Goal: Information Seeking & Learning: Learn about a topic

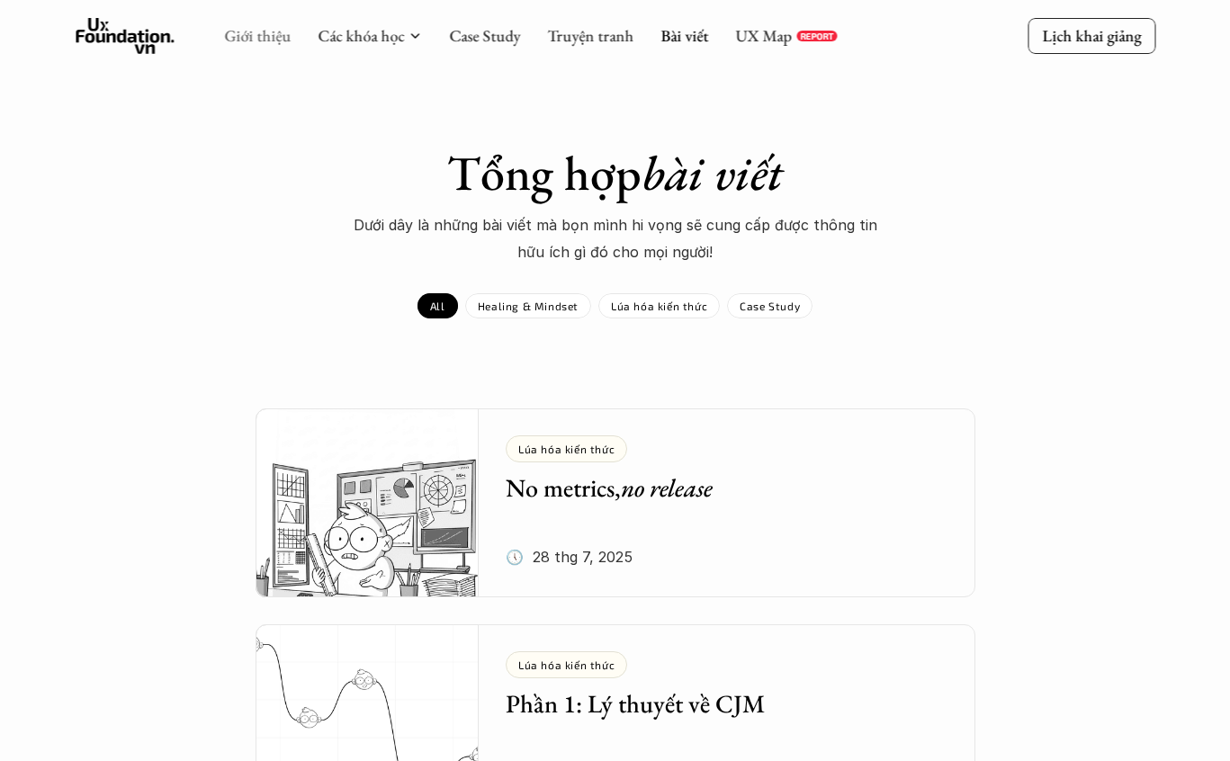
click at [248, 42] on link "Giới thiệu" at bounding box center [257, 35] width 67 height 21
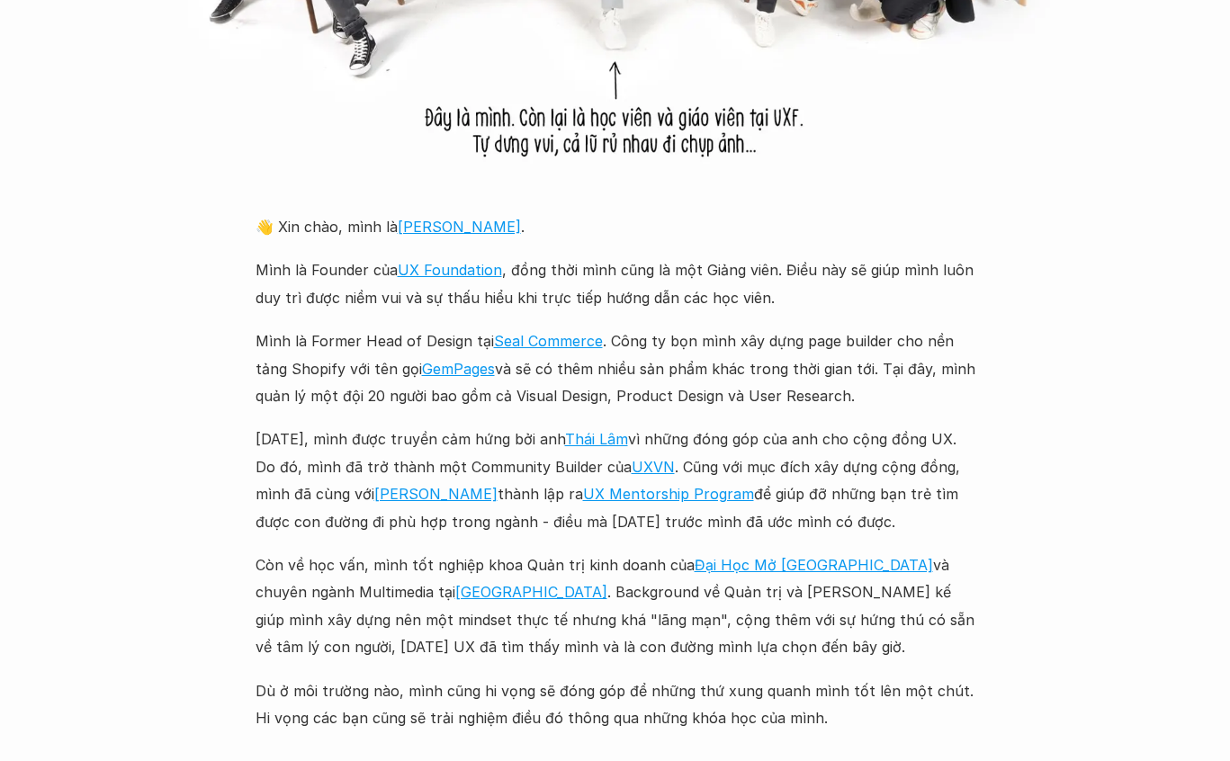
scroll to position [2005, 0]
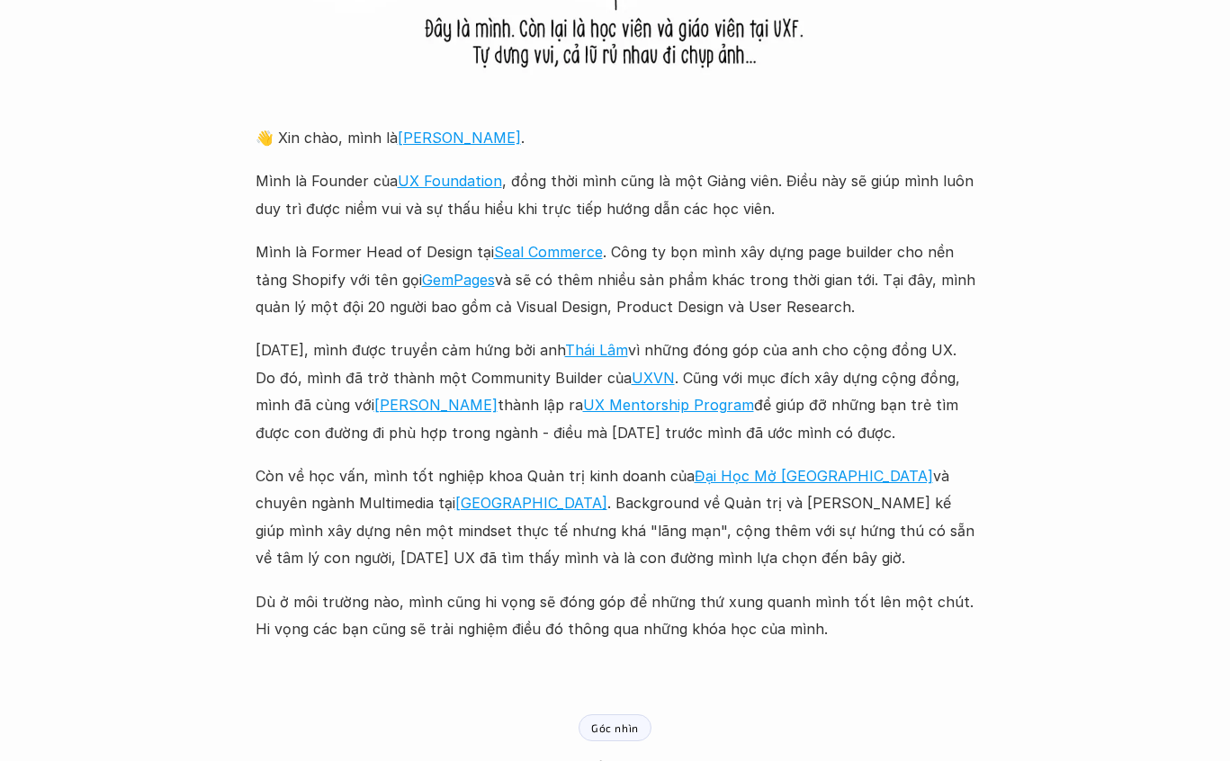
click at [838, 244] on p "Mình là Former Head of Design tại Seal Commerce . Công ty bọn mình xây dựng pag…" at bounding box center [615, 279] width 720 height 82
click at [617, 340] on p "[DATE], mình được truyền cảm hứng bởi anh [PERSON_NAME] vì những đóng góp của a…" at bounding box center [615, 391] width 720 height 110
click at [618, 343] on link "Thái Lâm" at bounding box center [596, 350] width 63 height 18
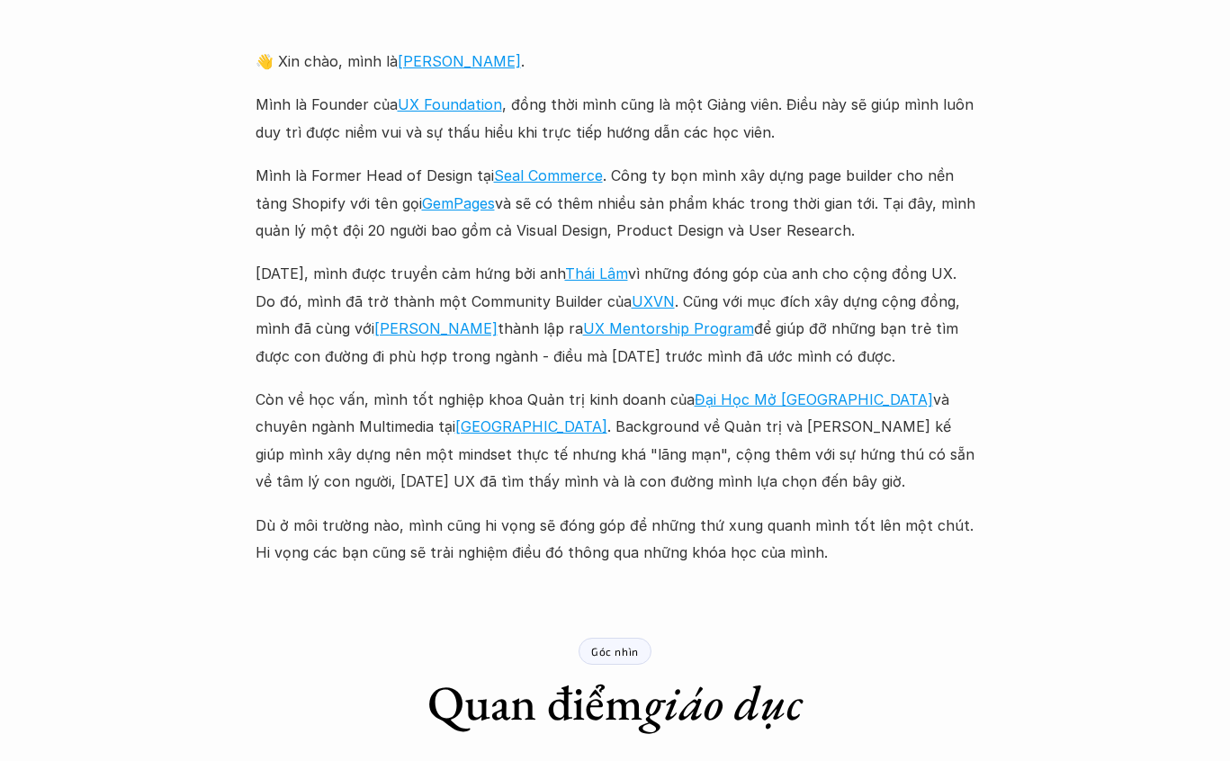
scroll to position [2229, 0]
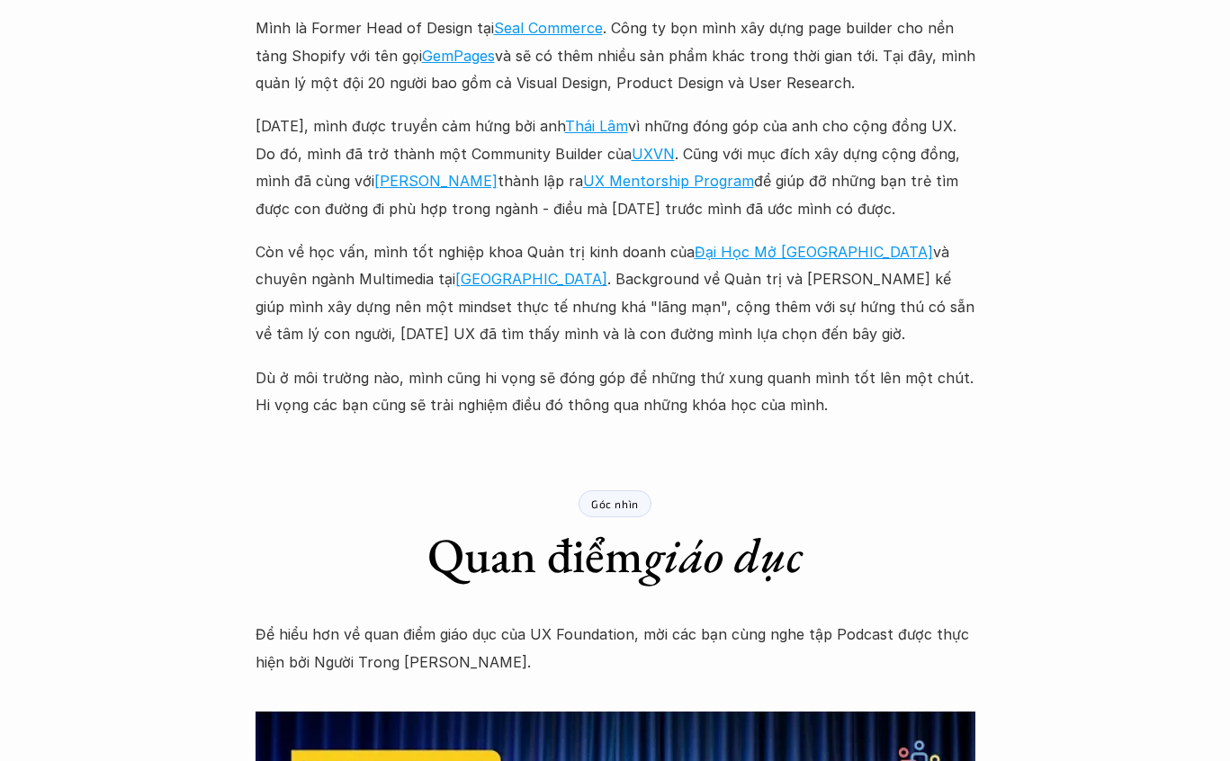
click at [569, 512] on div "Góc nhìn Quan điểm giáo dục" at bounding box center [615, 519] width 720 height 130
drag, startPoint x: 584, startPoint y: 507, endPoint x: 540, endPoint y: 451, distance: 71.1
click at [547, 461] on div "Góc nhìn Quan điểm giáo dục" at bounding box center [615, 519] width 720 height 130
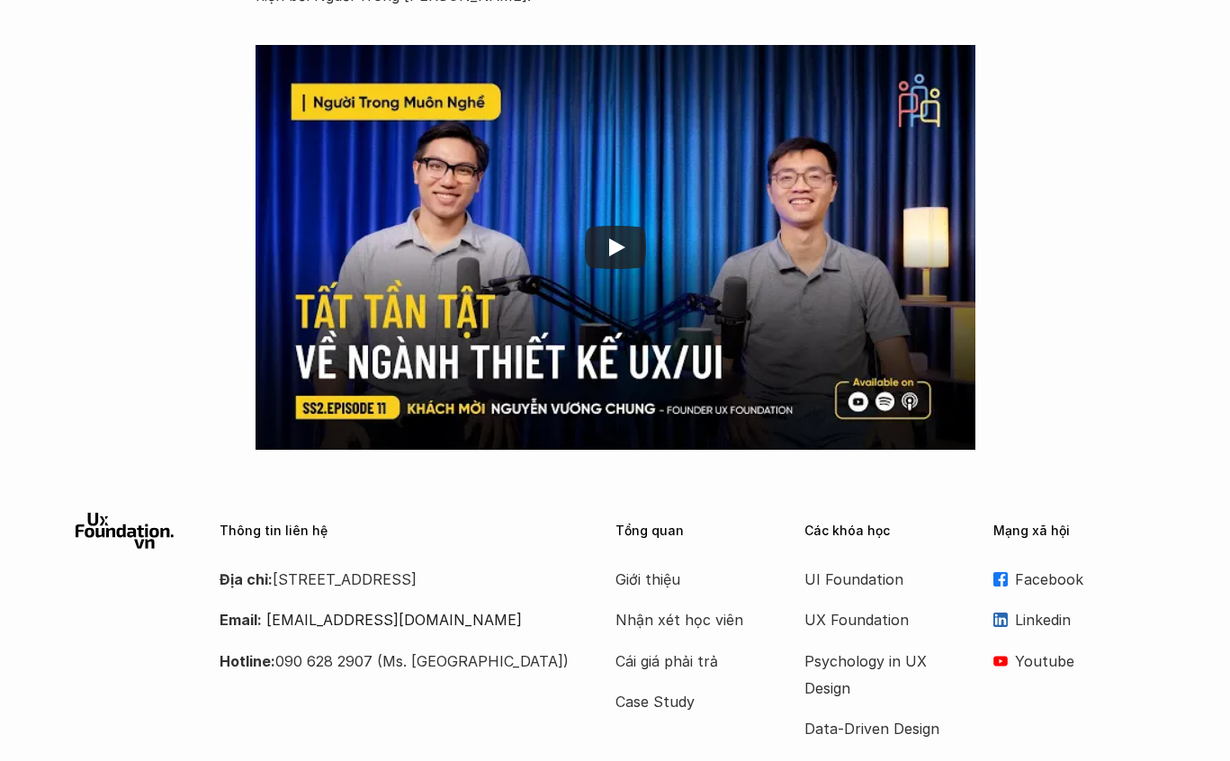
scroll to position [3007, 0]
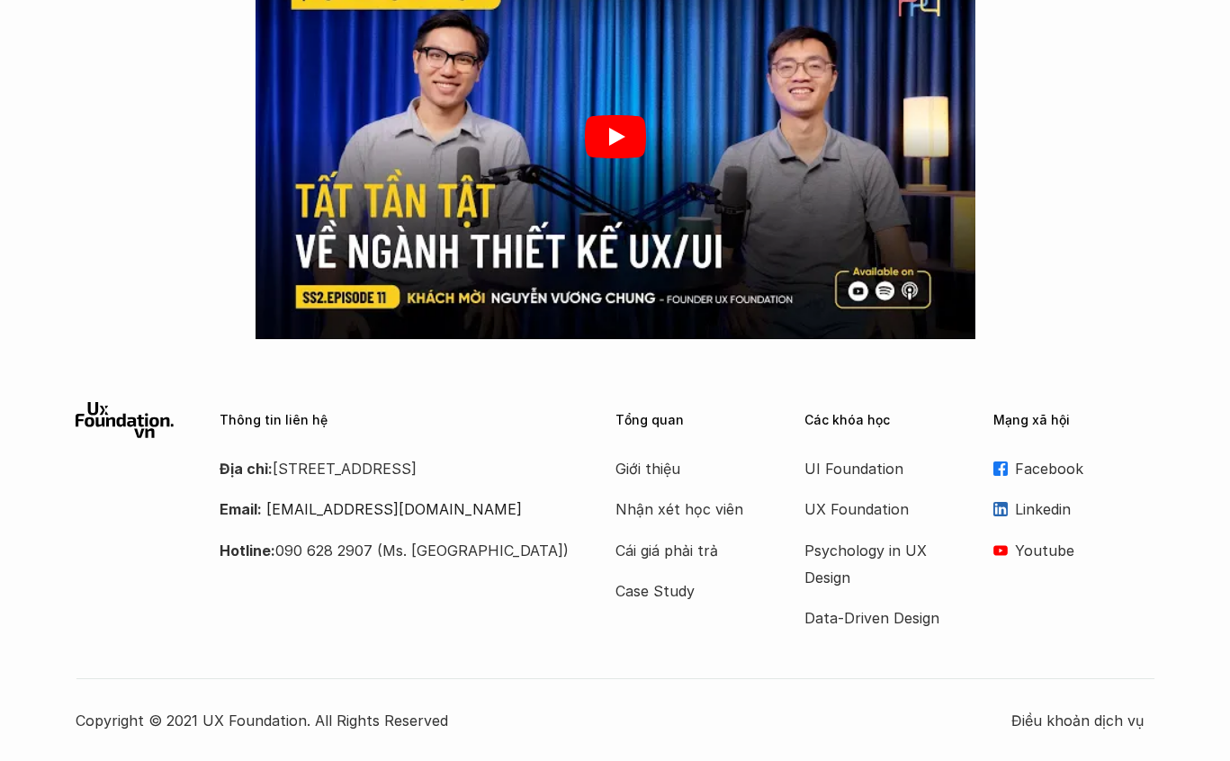
click at [666, 184] on div at bounding box center [615, 136] width 720 height 405
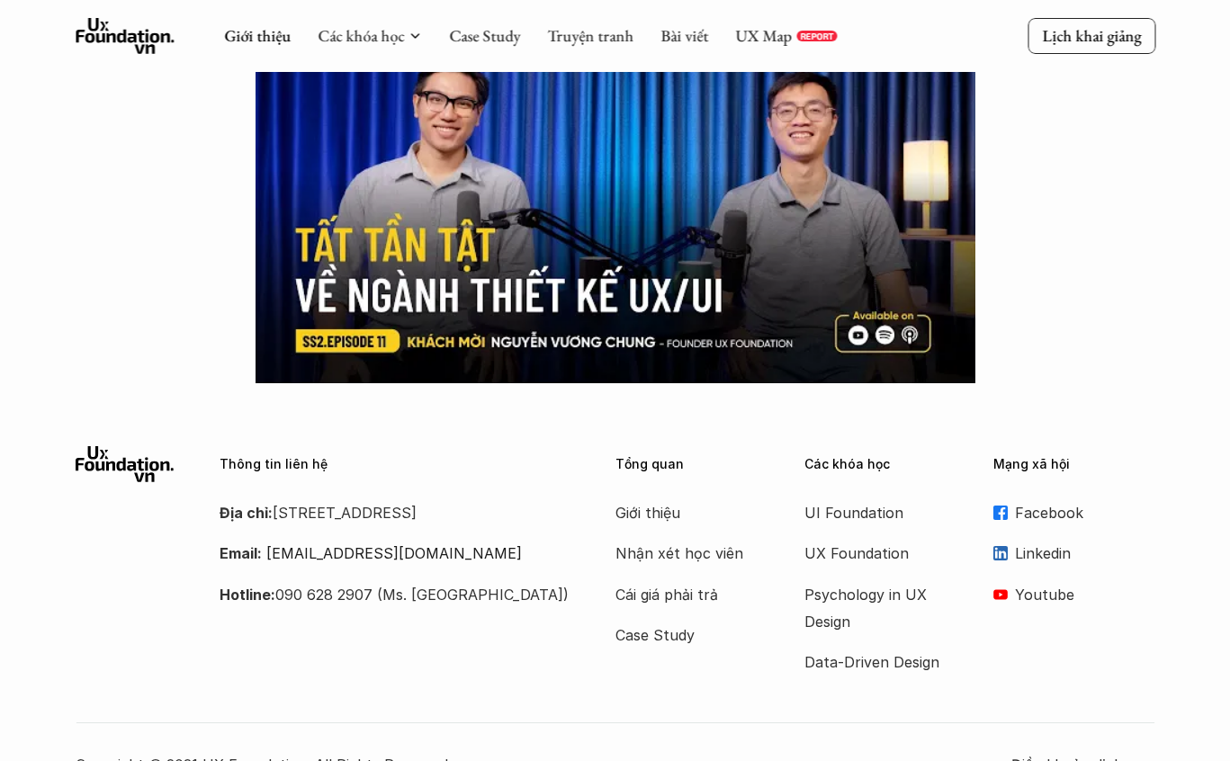
scroll to position [2765, 0]
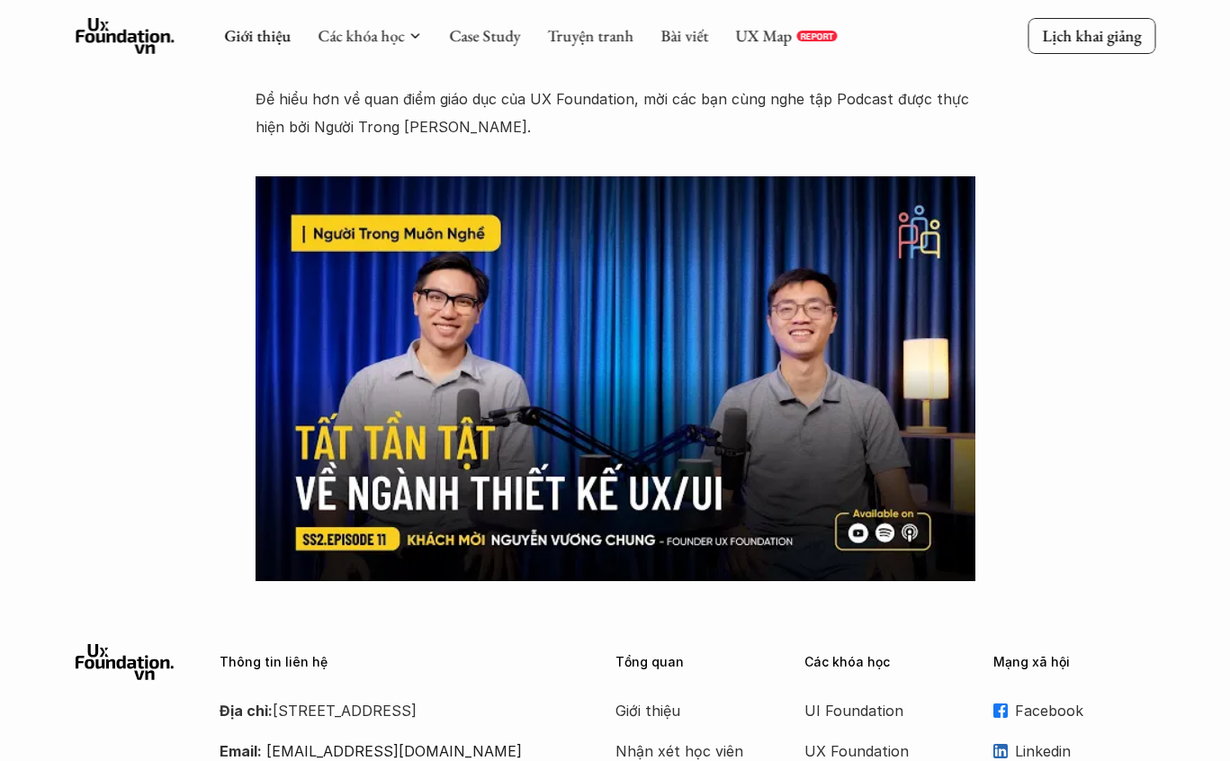
drag, startPoint x: 1011, startPoint y: 328, endPoint x: 973, endPoint y: 320, distance: 38.6
click at [1001, 326] on div at bounding box center [615, 378] width 824 height 405
click at [1002, 341] on div at bounding box center [615, 378] width 824 height 405
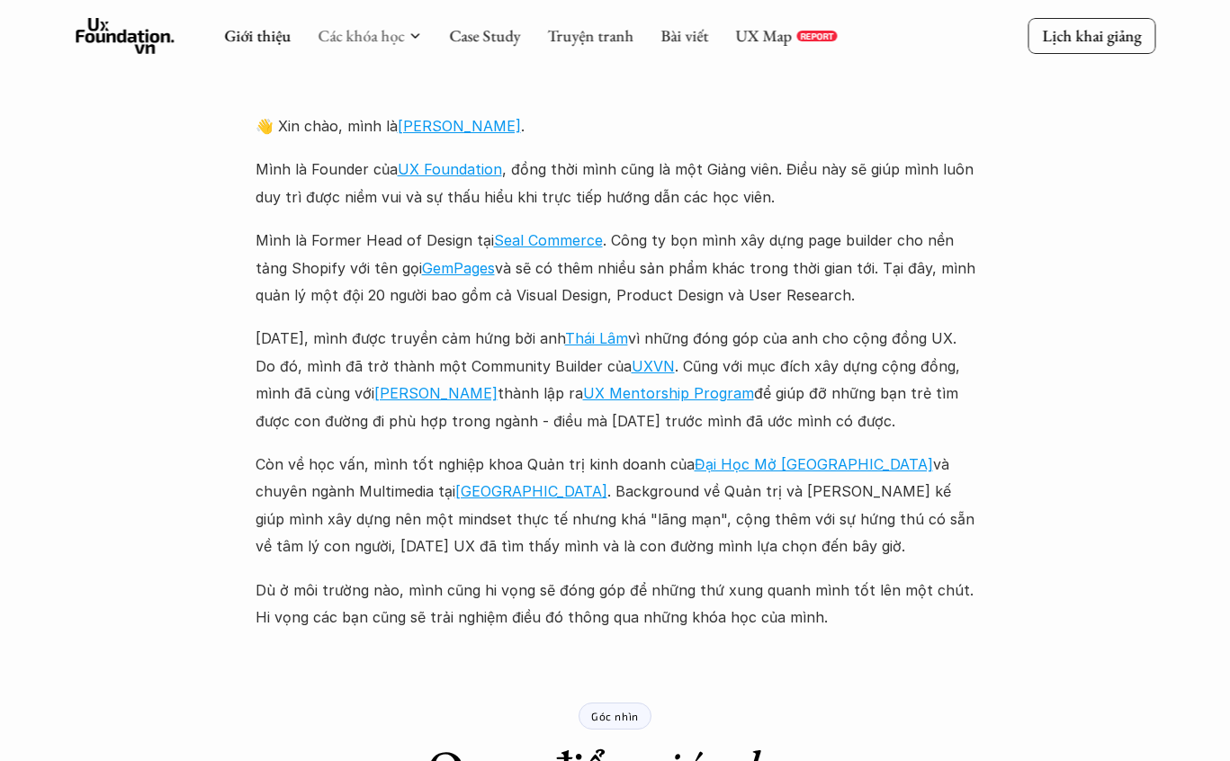
scroll to position [1863, 0]
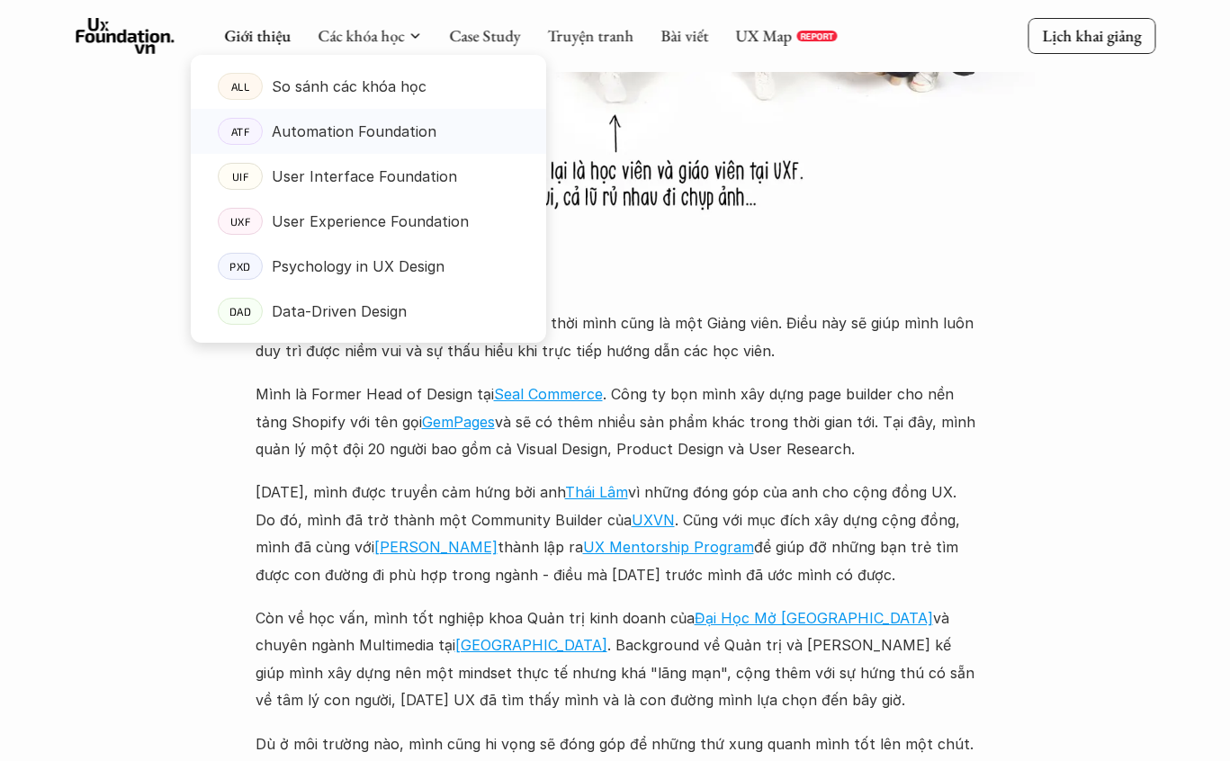
click at [383, 139] on p "Automation Foundation" at bounding box center [354, 131] width 165 height 27
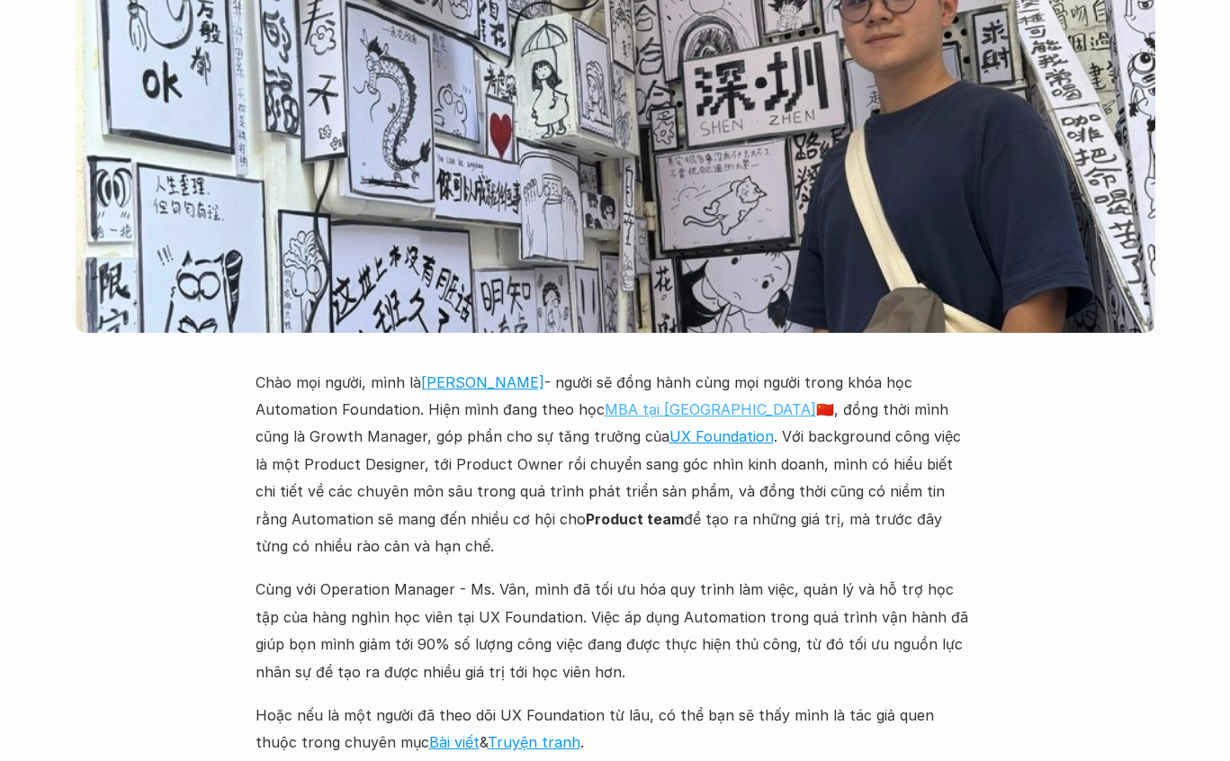
scroll to position [4325, 0]
click at [652, 399] on link "MBA tại [GEOGRAPHIC_DATA]" at bounding box center [710, 408] width 211 height 18
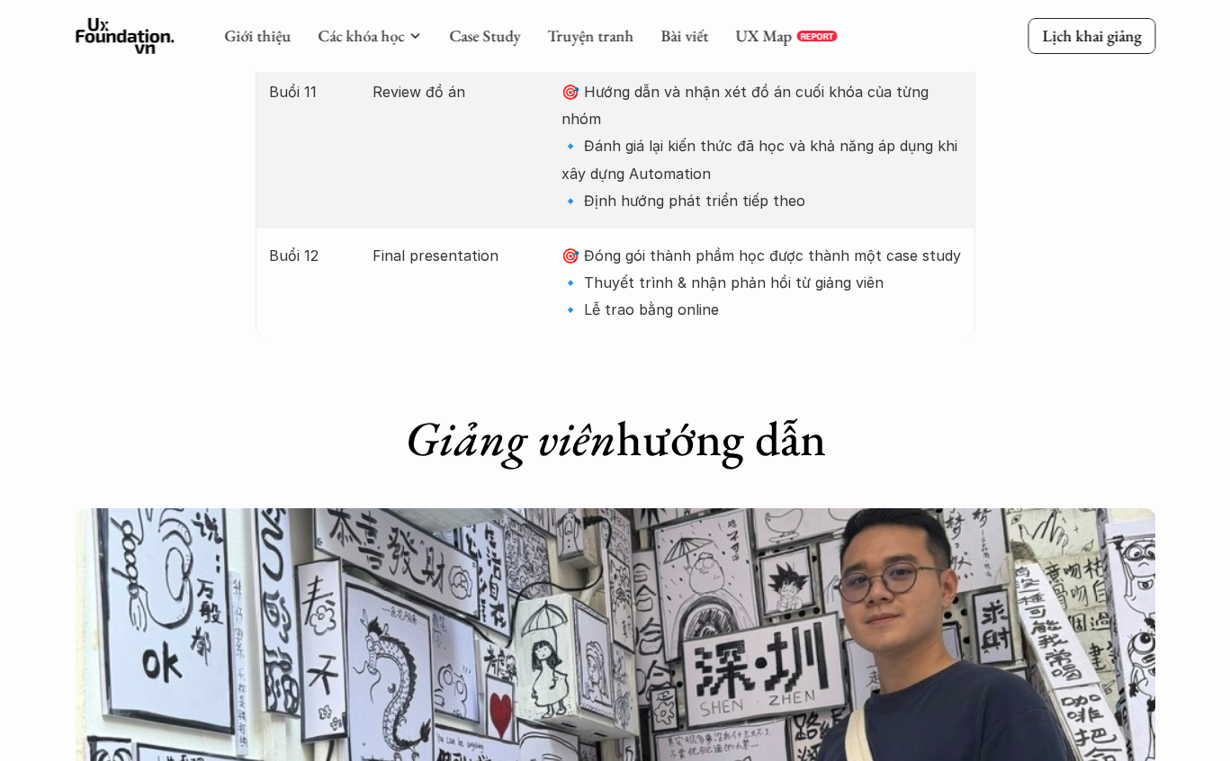
scroll to position [3037, 0]
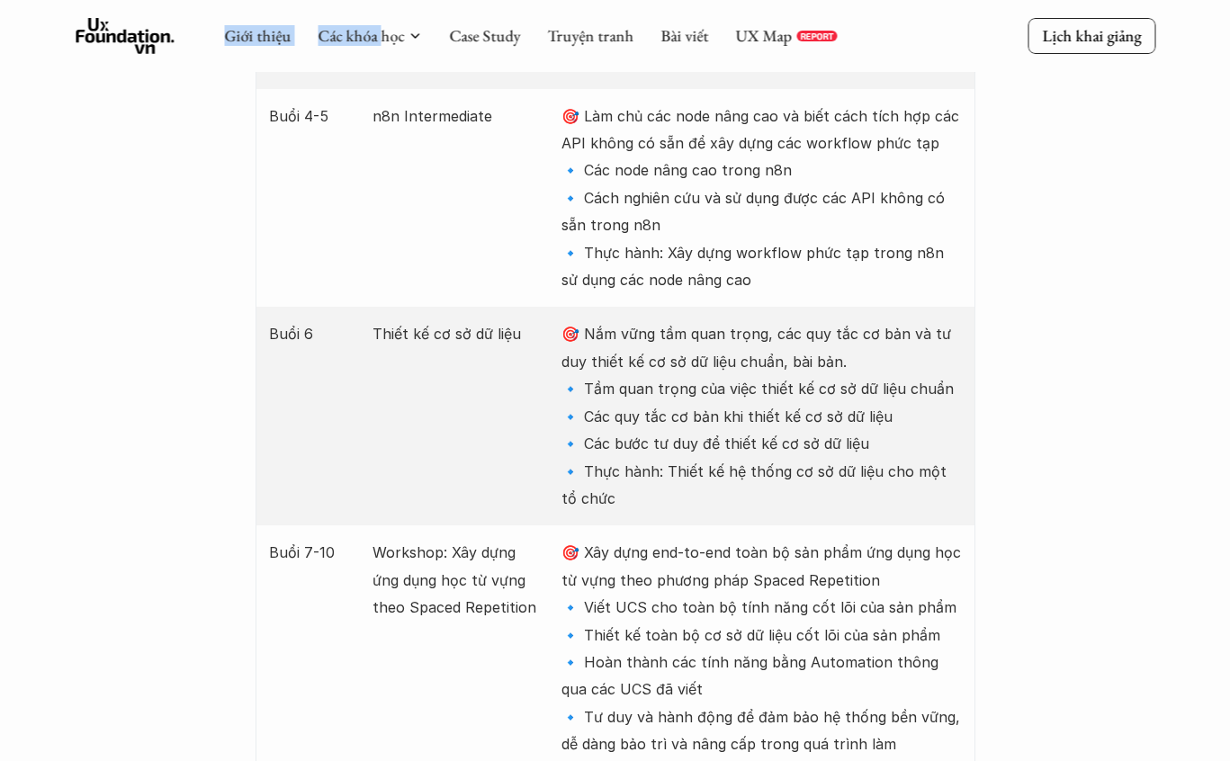
click at [365, 69] on div "Giới thiệu Các khóa học Case Study Truyện tranh Bài viết UX Map REPORT Lịch kha…" at bounding box center [615, 36] width 1230 height 72
click at [372, 40] on link "Các khóa học" at bounding box center [361, 35] width 86 height 21
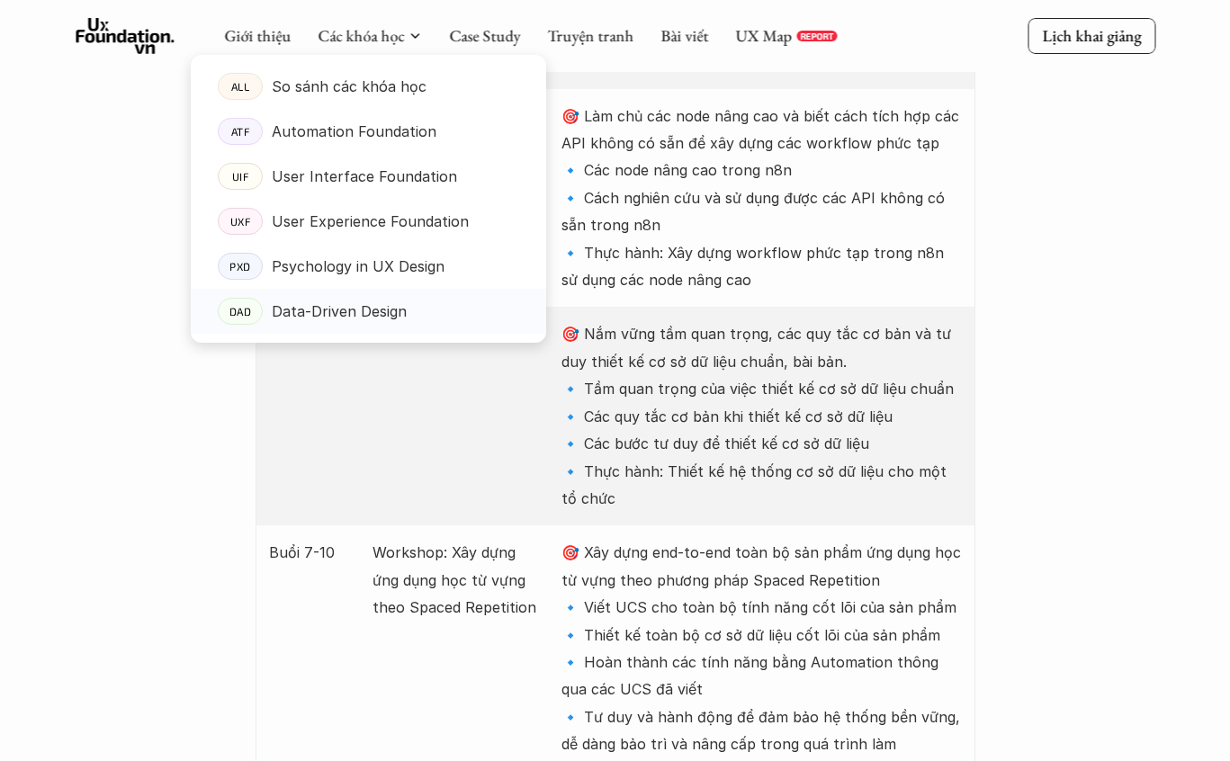
click at [312, 305] on p "Data-Driven Design" at bounding box center [339, 311] width 135 height 27
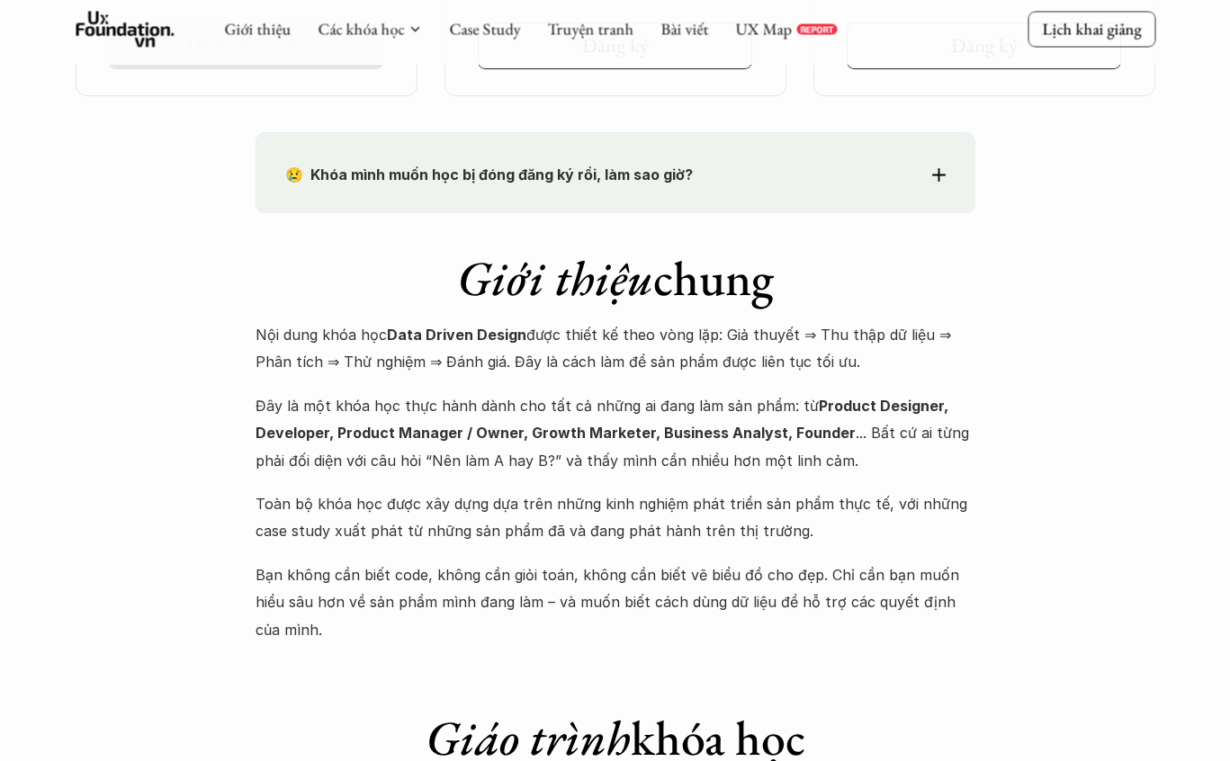
scroll to position [1627, 0]
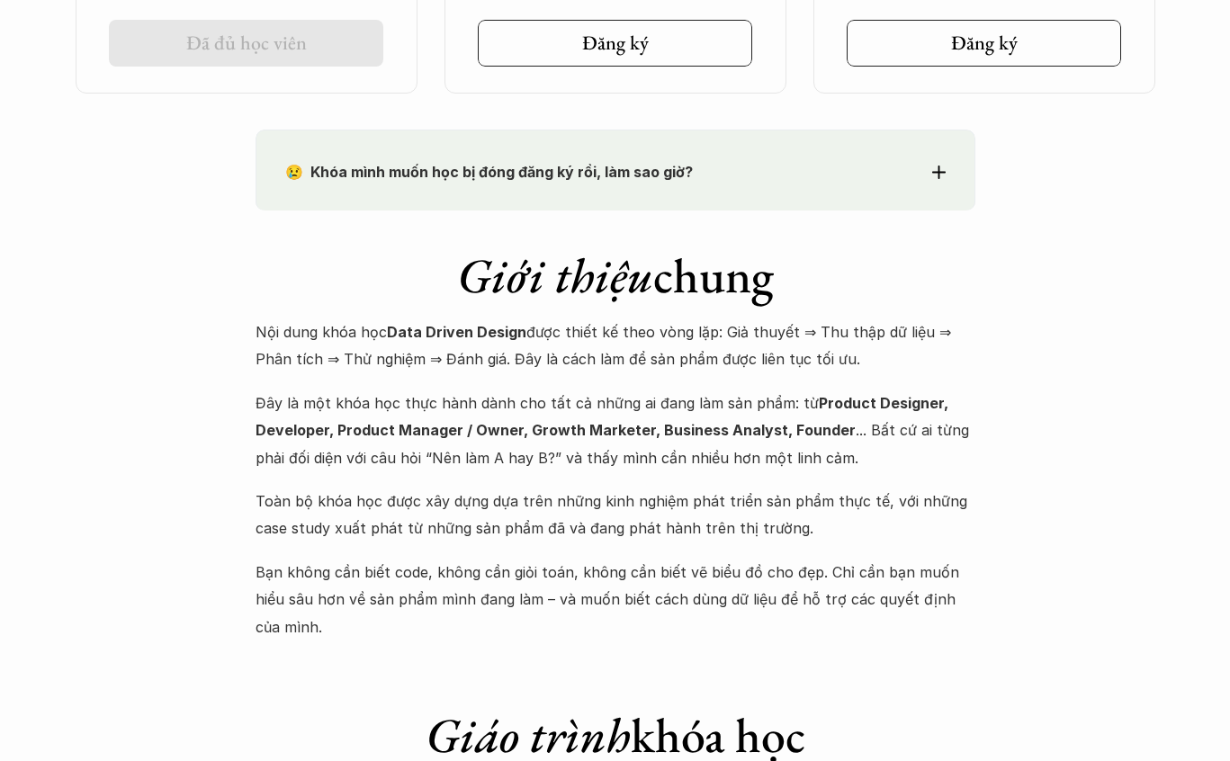
drag, startPoint x: 463, startPoint y: 387, endPoint x: 765, endPoint y: 379, distance: 301.5
click at [765, 379] on div "Nội dung khóa học Data Driven Design được thiết kế theo vòng lặp: Giả thuyết ⇒ …" at bounding box center [615, 479] width 720 height 322
drag, startPoint x: 689, startPoint y: 470, endPoint x: 675, endPoint y: 489, distance: 24.5
click at [688, 480] on div "Nội dung khóa học Data Driven Design được thiết kế theo vòng lặp: Giả thuyết ⇒ …" at bounding box center [615, 479] width 720 height 322
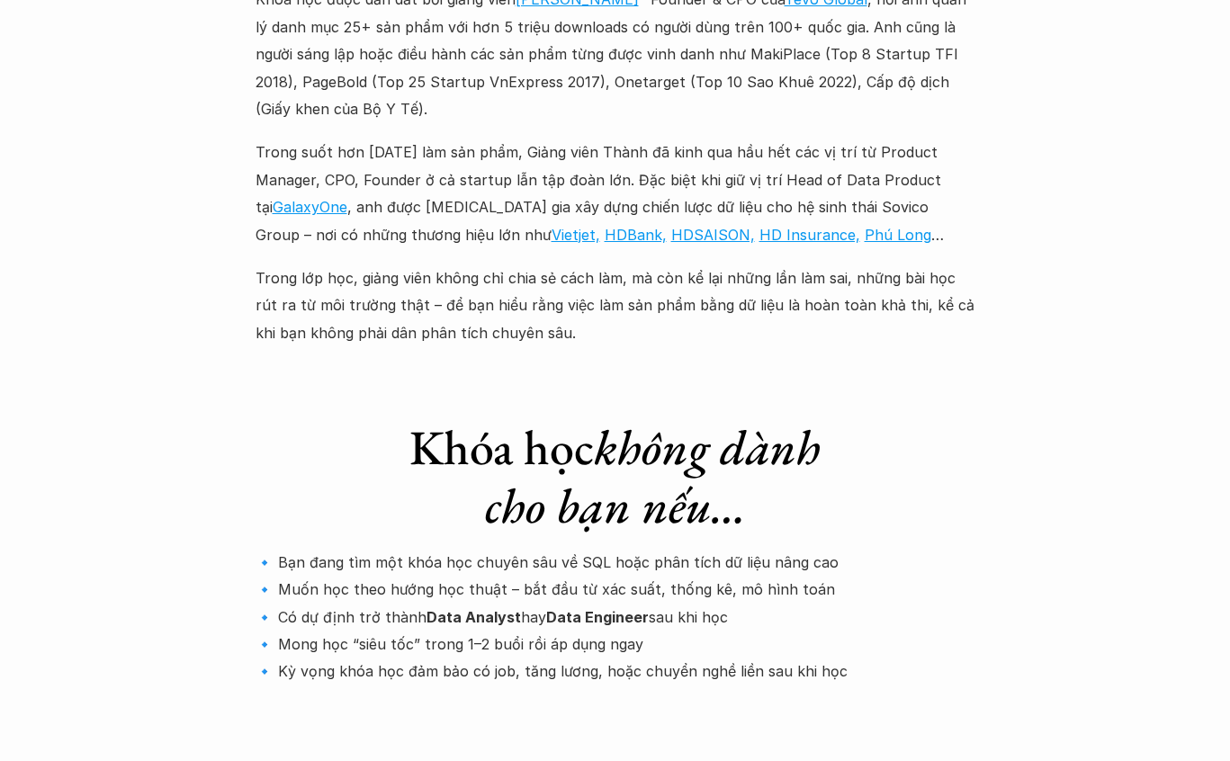
scroll to position [5532, 0]
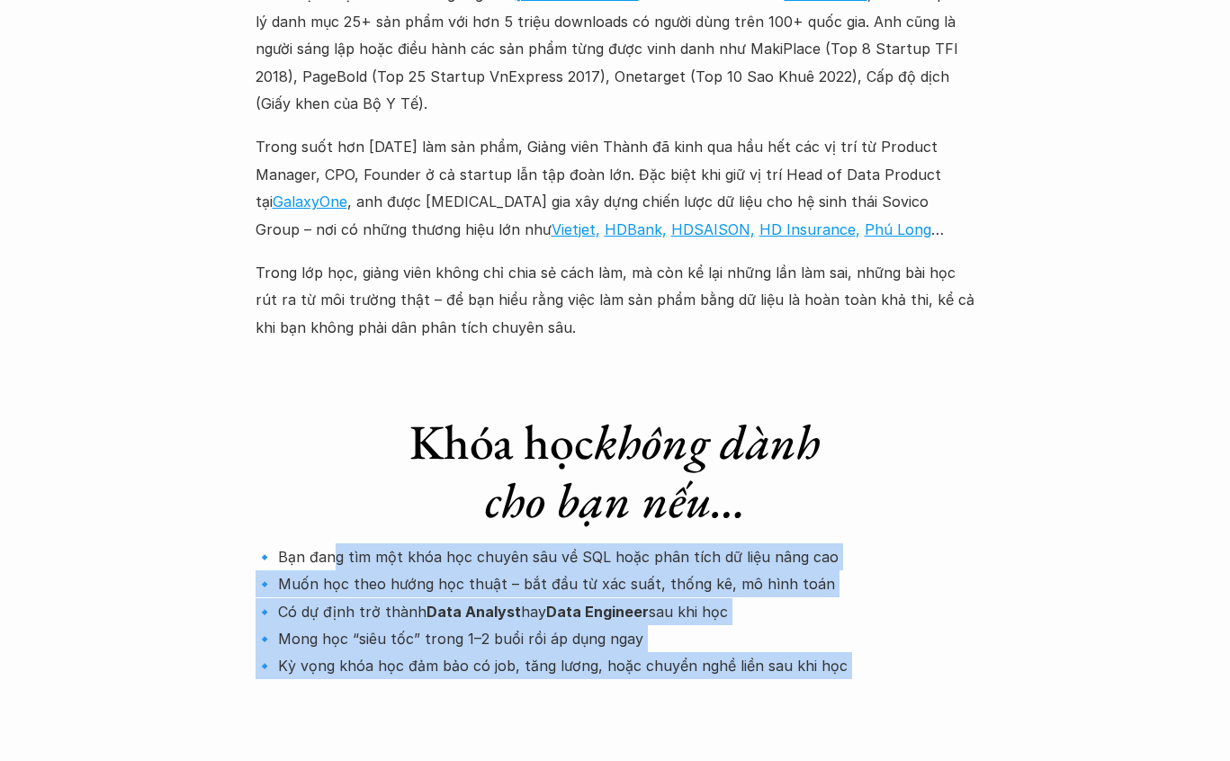
drag, startPoint x: 325, startPoint y: 375, endPoint x: 765, endPoint y: 671, distance: 530.2
